Goal: Information Seeking & Learning: Learn about a topic

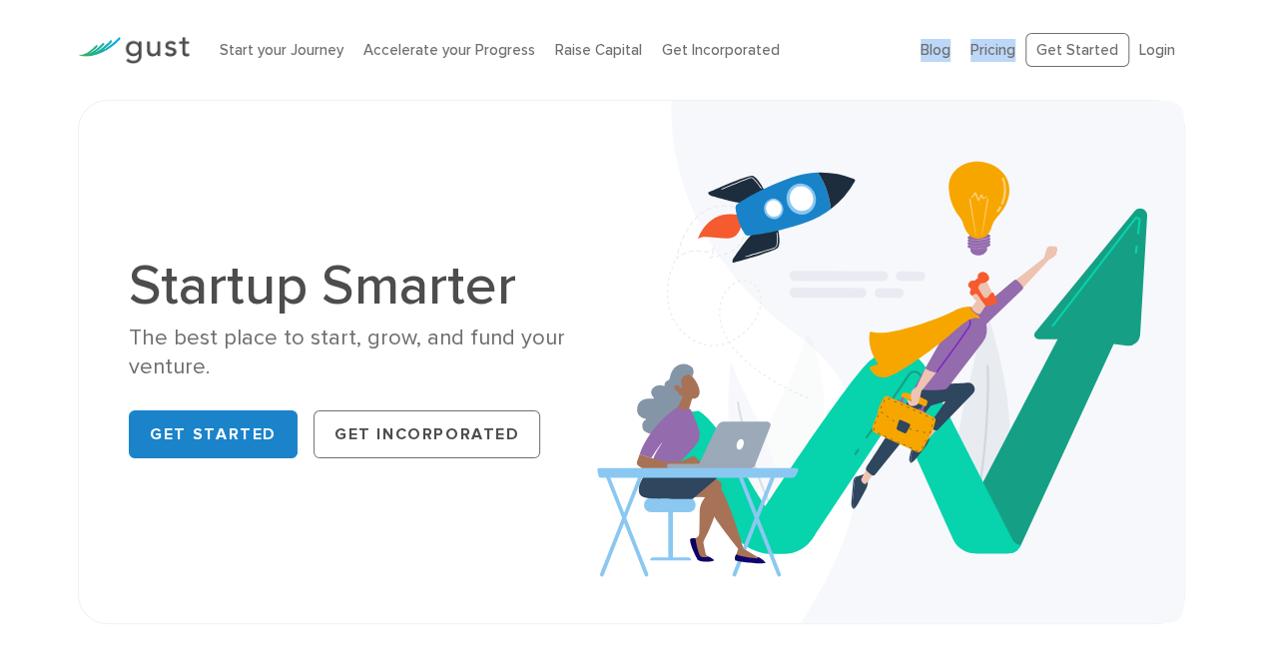
drag, startPoint x: 1000, startPoint y: 13, endPoint x: 931, endPoint y: 27, distance: 70.3
click at [944, 5] on div "Start your Journey Accelerate your Progress Raise Capital Get Incorporated Blog…" at bounding box center [631, 50] width 1137 height 100
click at [924, 41] on div "Blog FAQ Pricing Get Started Login Login" at bounding box center [1053, 50] width 295 height 75
click at [924, 40] on div "Blog FAQ Pricing Get Started Login Login" at bounding box center [1053, 50] width 295 height 75
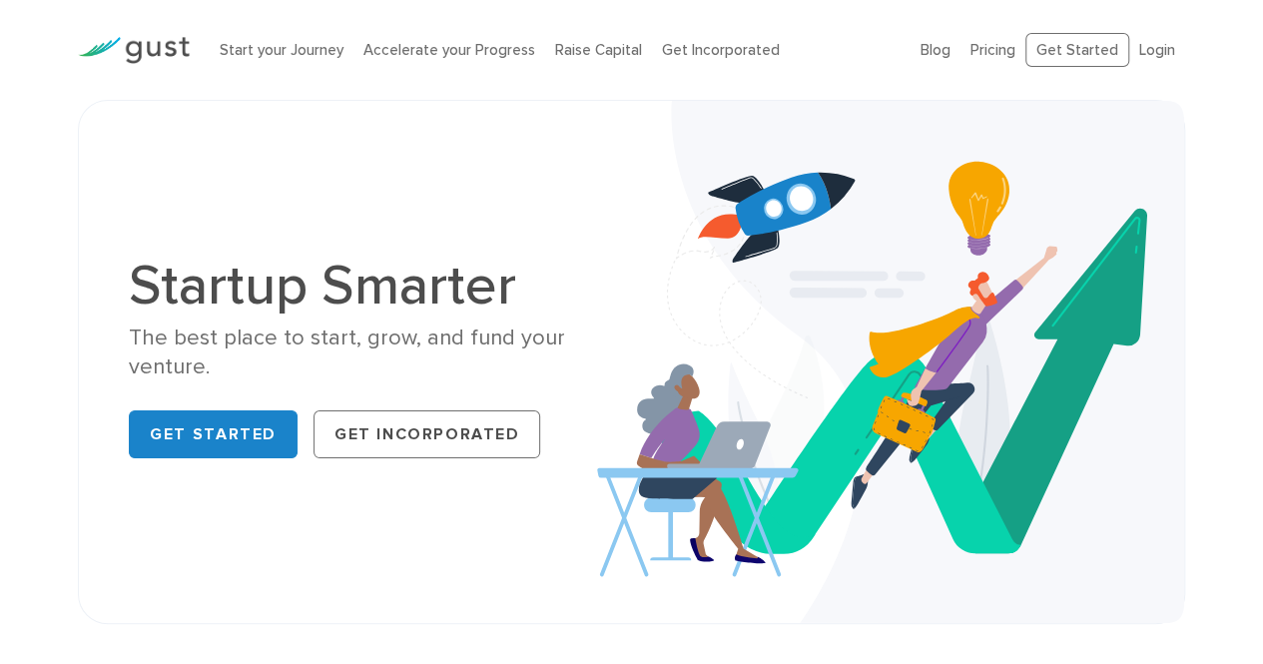
click at [897, 85] on div "Start your Journey Accelerate your Progress Raise Capital Get Incorporated Blog…" at bounding box center [631, 50] width 1137 height 100
click at [933, 51] on link "Blog" at bounding box center [935, 50] width 30 height 18
